Goal: Information Seeking & Learning: Learn about a topic

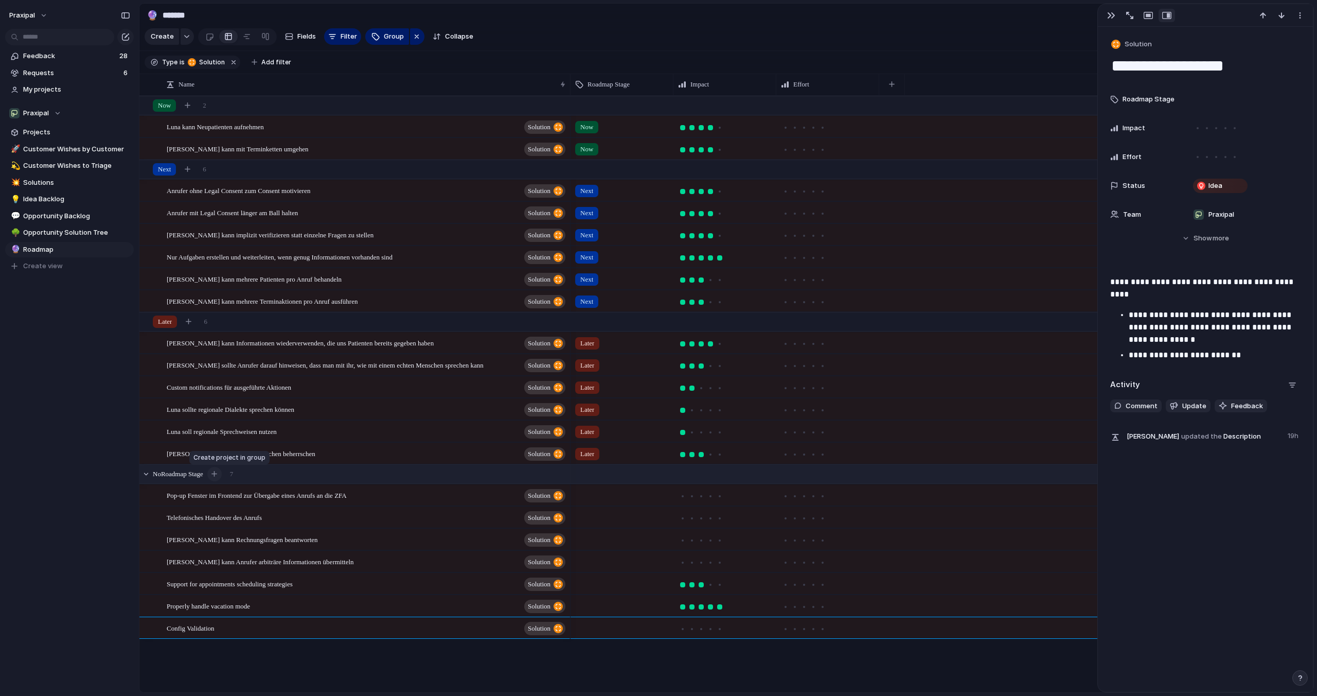
click at [222, 472] on button "button" at bounding box center [214, 474] width 14 height 14
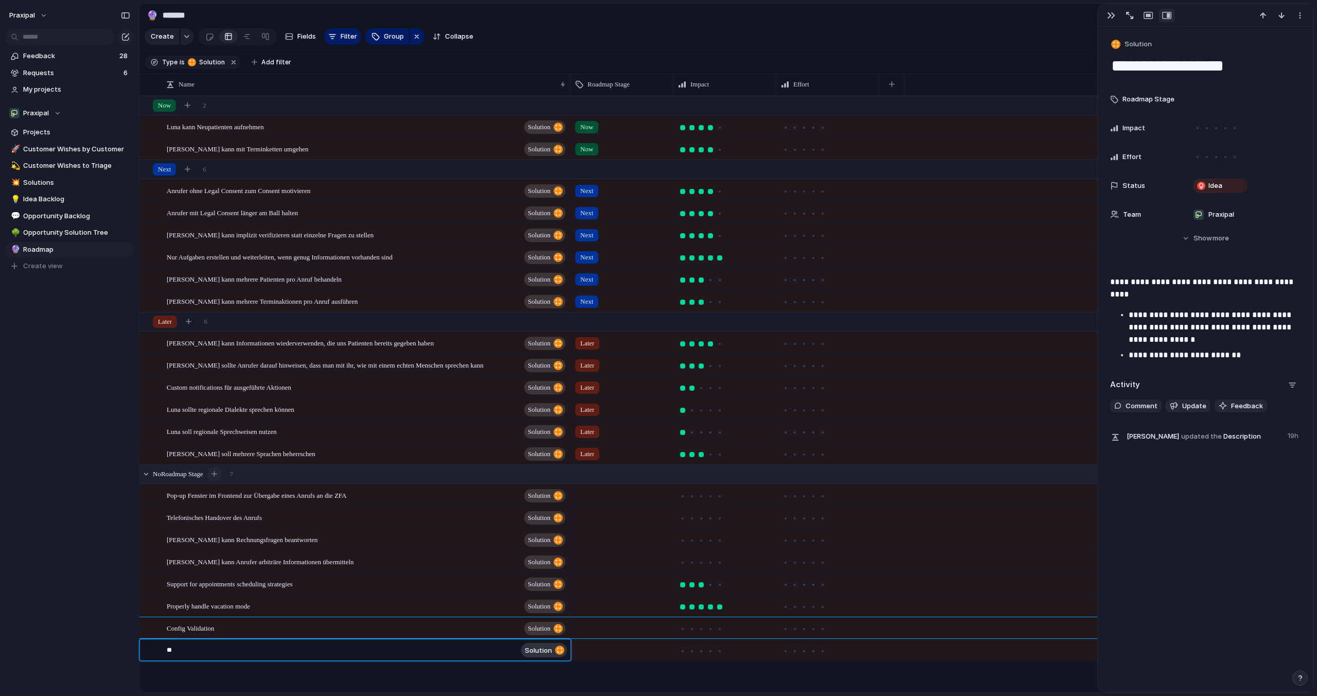
type textarea "*"
click at [203, 650] on textarea "**********" at bounding box center [342, 651] width 350 height 13
type textarea "**********"
click at [300, 647] on div "Detailed Patient Profiles Solution" at bounding box center [367, 649] width 400 height 21
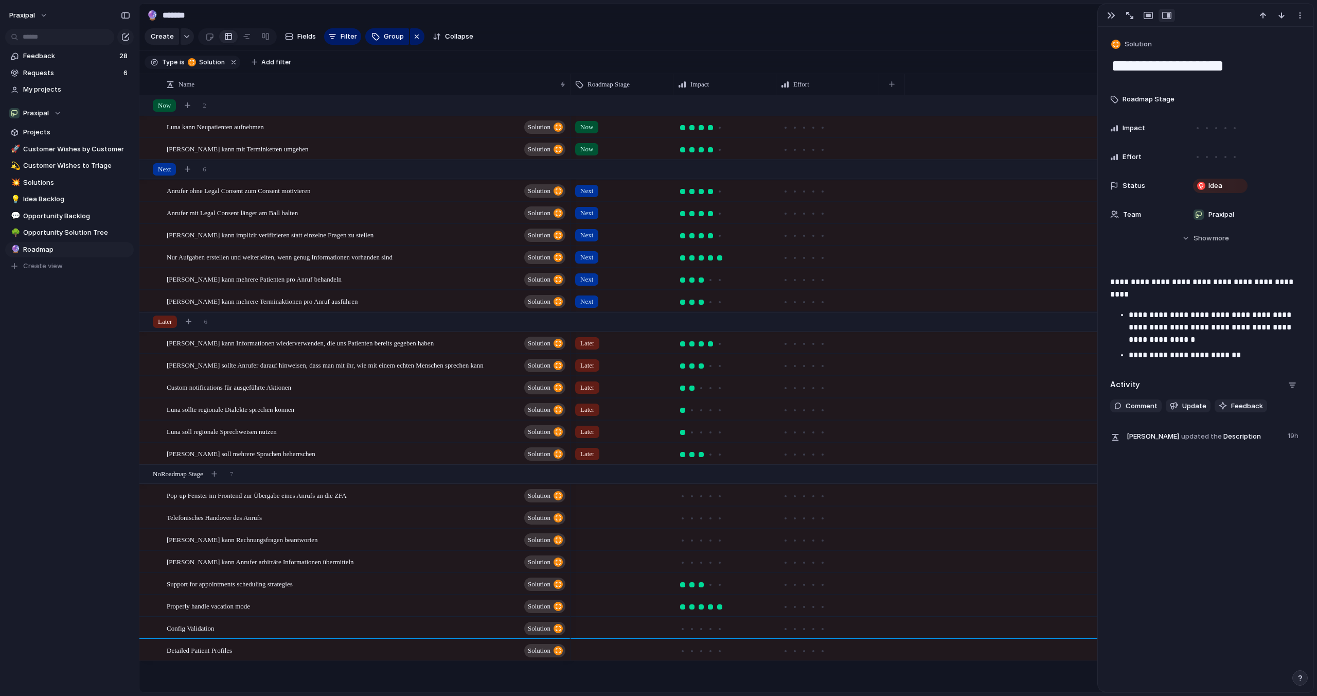
click at [247, 649] on div "Detailed Patient Profiles Solution" at bounding box center [367, 649] width 400 height 21
click at [227, 649] on span "Detailed Patient Profiles" at bounding box center [199, 650] width 65 height 12
click at [331, 659] on div "Detailed Patient Profiles Solution" at bounding box center [367, 649] width 400 height 21
click at [330, 652] on div "Detailed Patient Profiles Solution" at bounding box center [367, 649] width 400 height 21
click at [321, 597] on div "Properly handle vacation mode Solution" at bounding box center [367, 605] width 400 height 21
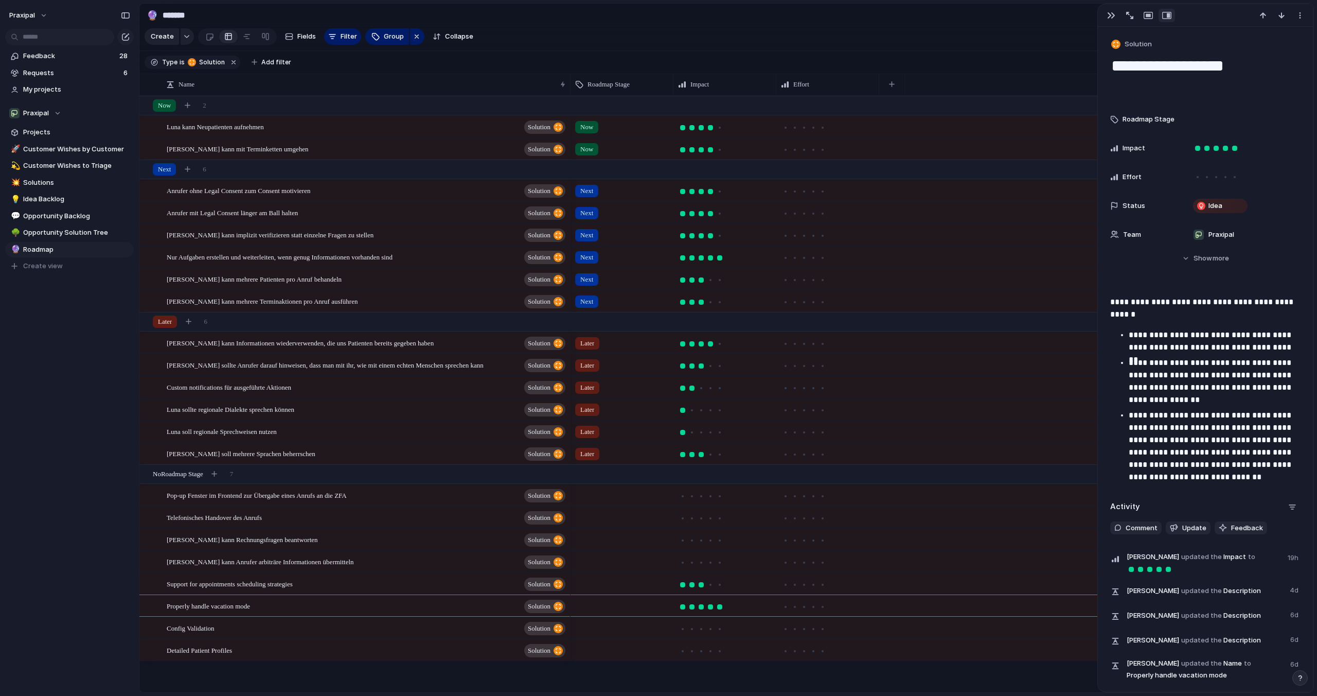
click at [319, 651] on div "Detailed Patient Profiles Solution" at bounding box center [367, 649] width 400 height 21
click at [211, 650] on span "Detailed Patient Profiles" at bounding box center [199, 650] width 65 height 12
click at [211, 651] on span "Detailed Patient Profiles" at bounding box center [199, 650] width 65 height 12
click at [429, 560] on div "Luna kann Anrufer arbiträre Informationen übermitteln Solution" at bounding box center [367, 561] width 400 height 21
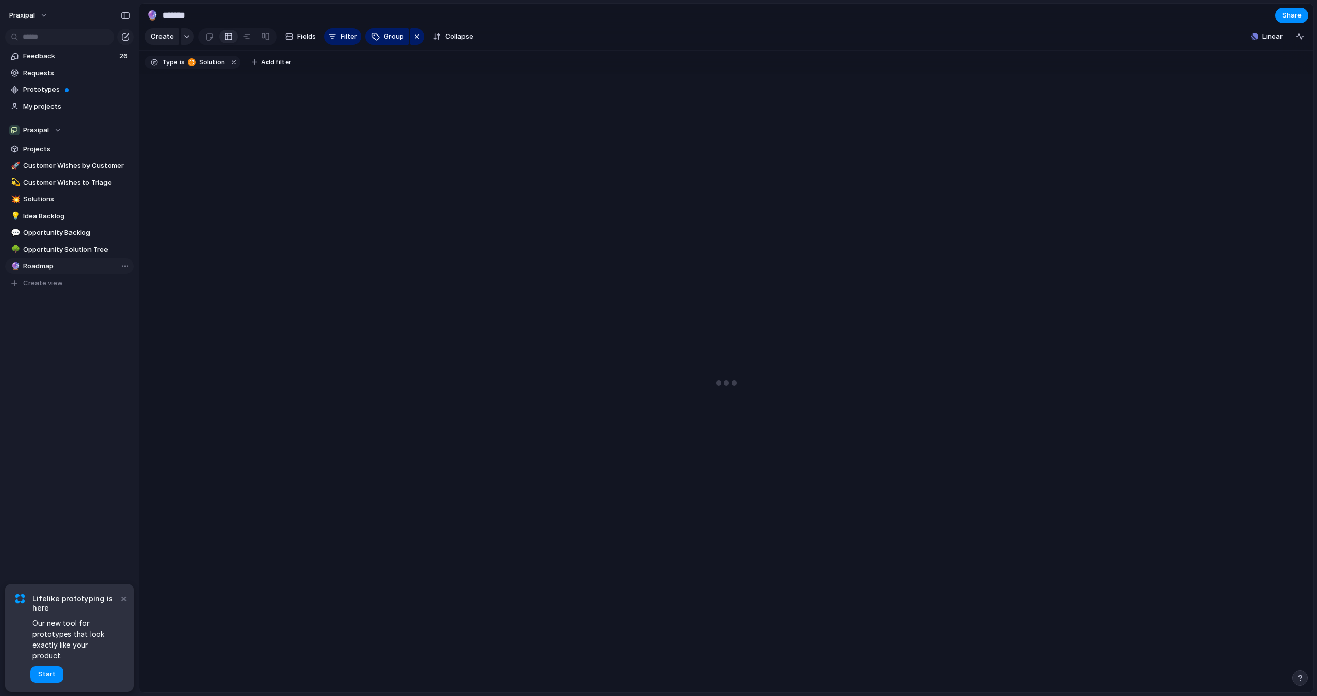
click at [62, 263] on span "Roadmap" at bounding box center [76, 266] width 107 height 10
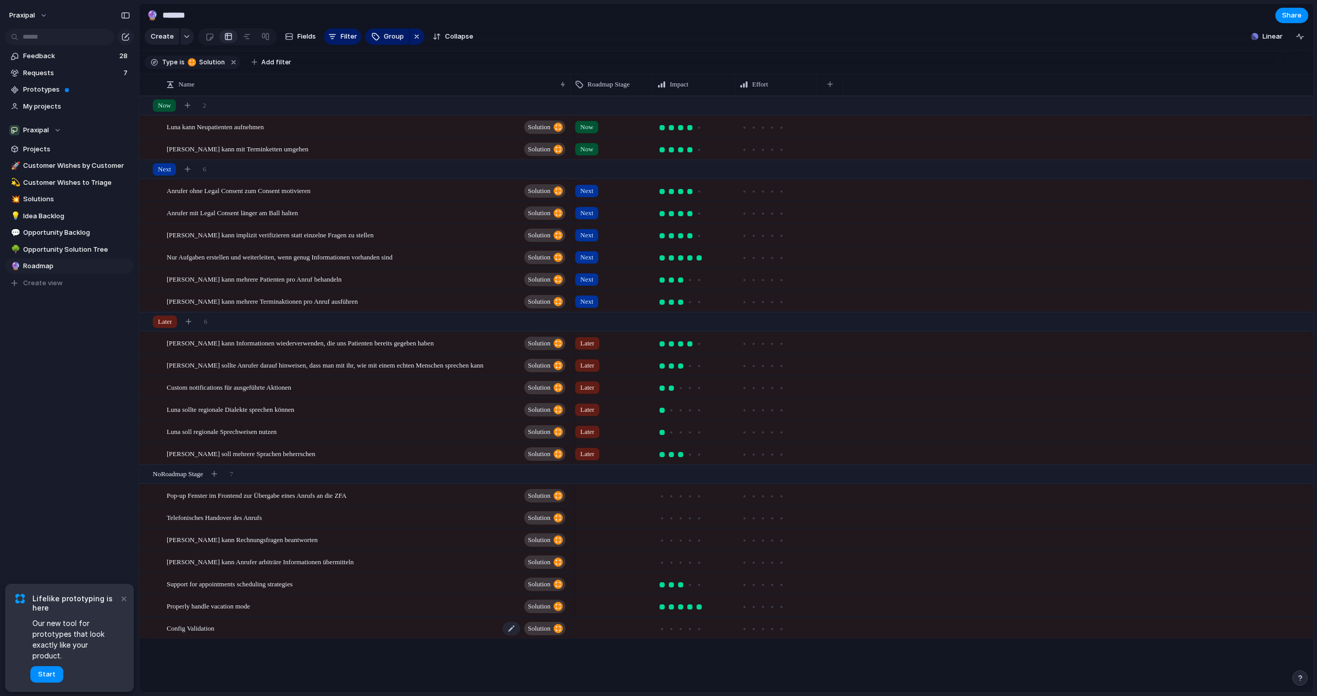
click at [204, 624] on span "Config Validation" at bounding box center [191, 627] width 48 height 12
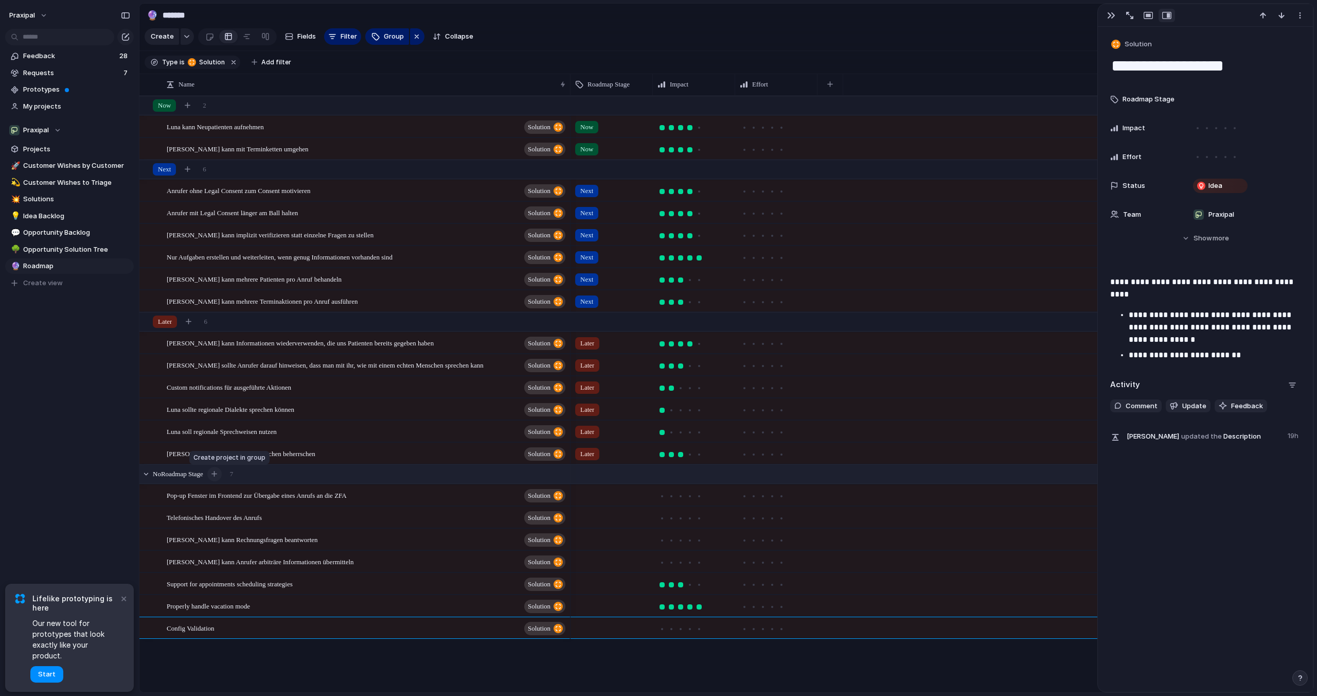
click at [217, 474] on div "button" at bounding box center [214, 474] width 6 height 6
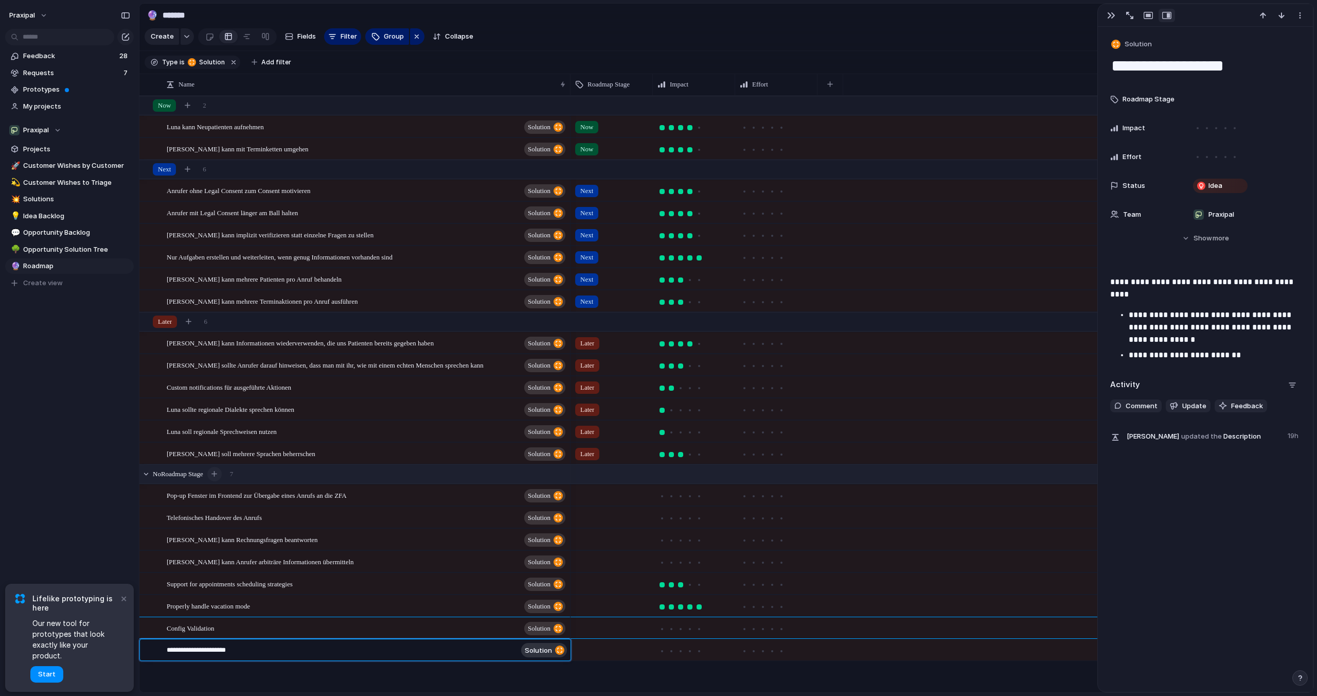
type textarea "**********"
click at [252, 649] on div "Detailed Patient Profile Solution" at bounding box center [367, 649] width 400 height 21
type textarea "**********"
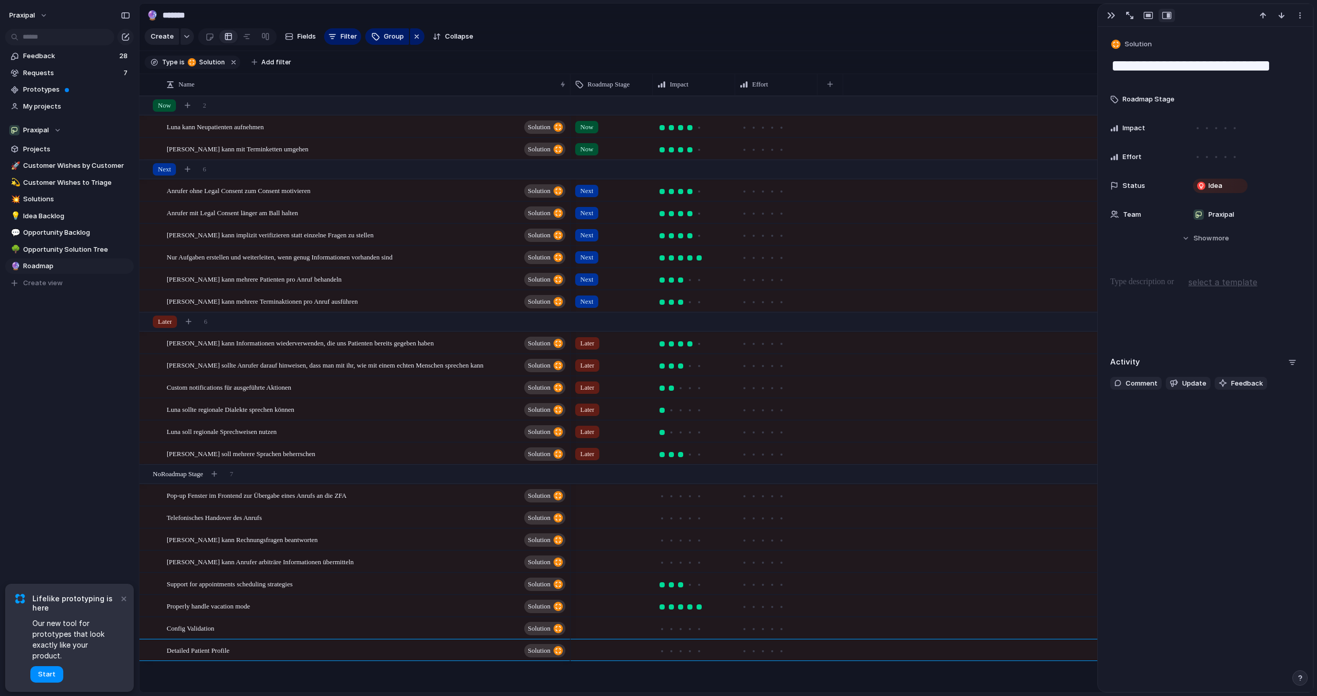
click at [1129, 316] on div at bounding box center [1205, 309] width 190 height 66
